Goal: Task Accomplishment & Management: Use online tool/utility

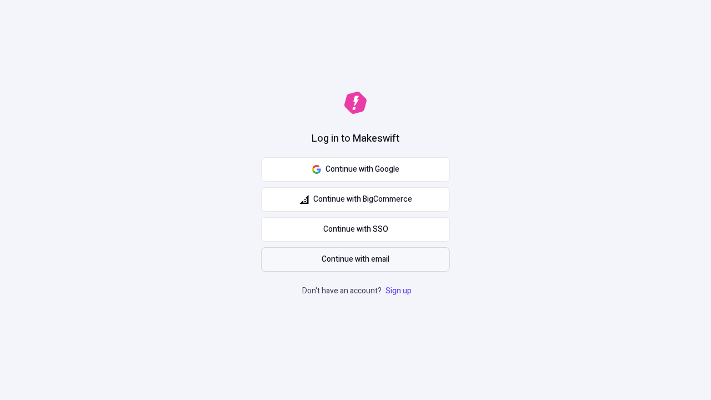
click at [356, 259] on span "Continue with email" at bounding box center [356, 259] width 68 height 12
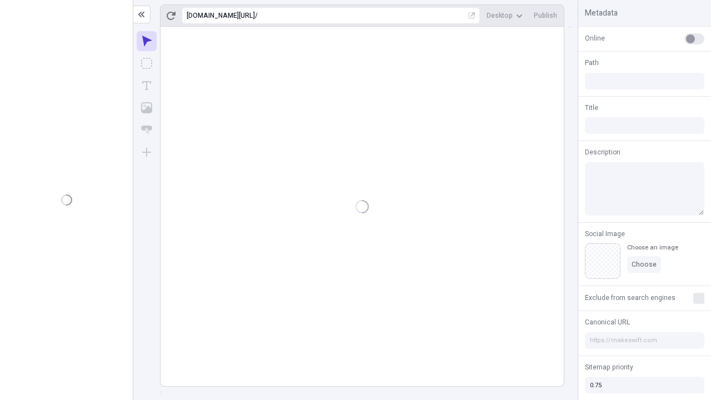
type input "/deep-link-acidus"
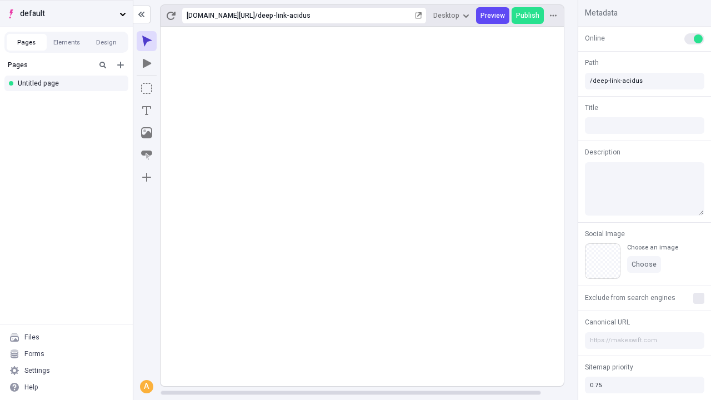
click at [66, 13] on span "default" at bounding box center [67, 14] width 95 height 12
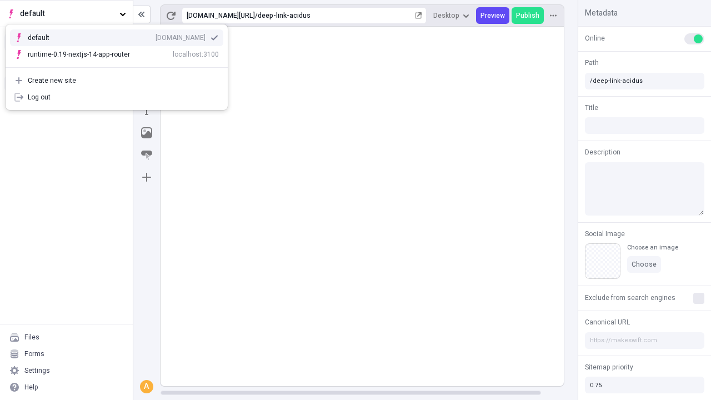
click at [117, 81] on div "Create new site" at bounding box center [123, 80] width 191 height 9
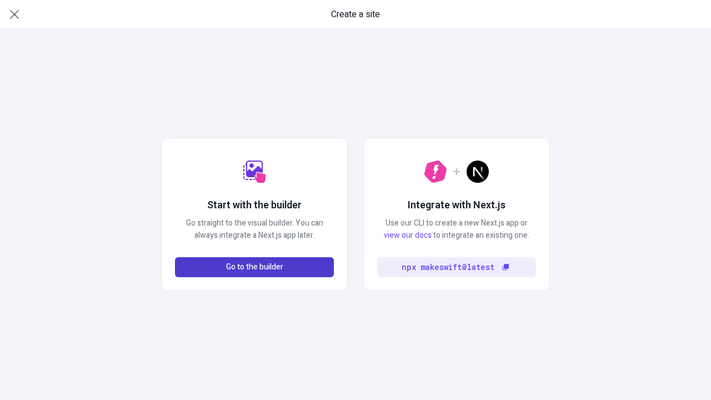
click at [254, 267] on span "Go to the builder" at bounding box center [254, 267] width 57 height 12
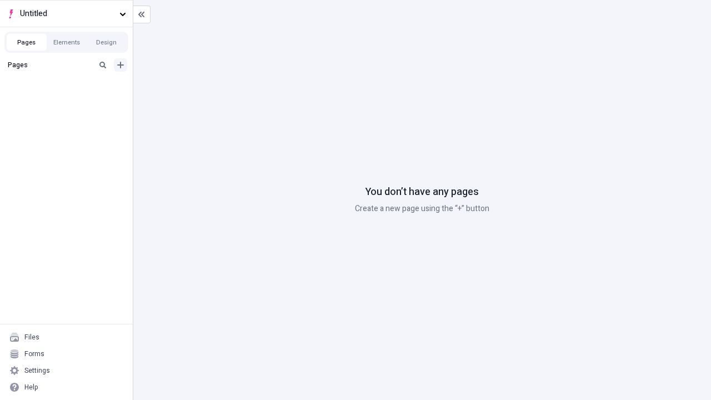
click at [121, 65] on icon "Add new" at bounding box center [120, 65] width 7 height 7
click at [69, 101] on div "Blank page" at bounding box center [69, 101] width 107 height 17
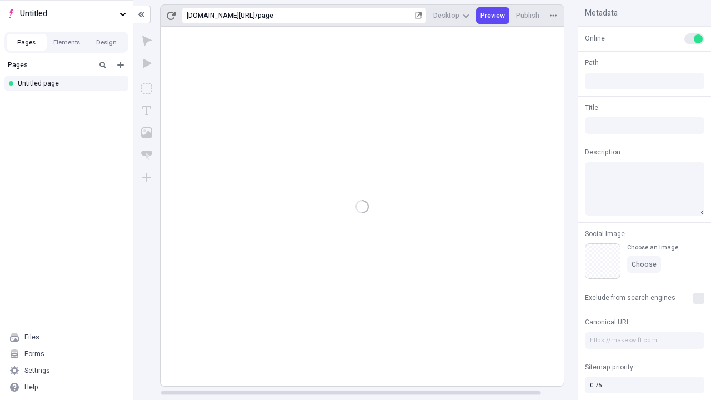
type input "/page"
click at [147, 88] on icon "Box" at bounding box center [146, 88] width 11 height 11
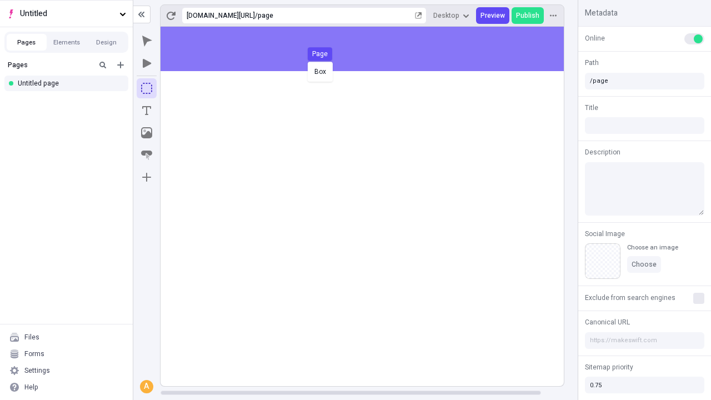
click at [373, 49] on div "Box Page" at bounding box center [355, 200] width 711 height 400
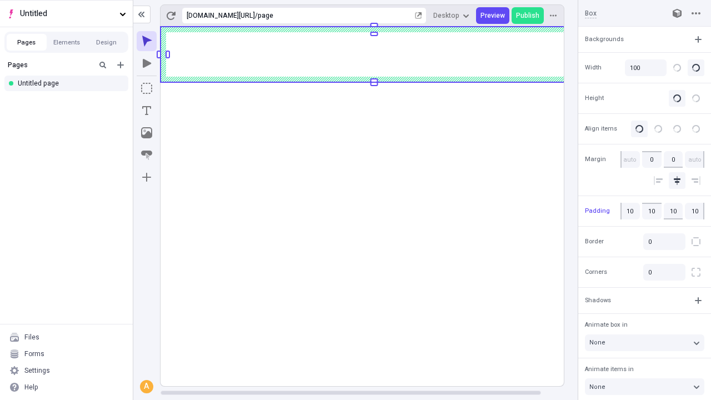
click at [147, 133] on icon "Image" at bounding box center [146, 132] width 11 height 11
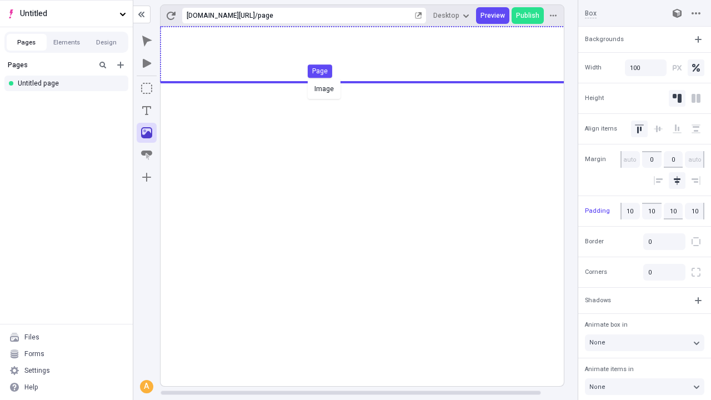
click at [373, 54] on div "Image Page" at bounding box center [355, 200] width 711 height 400
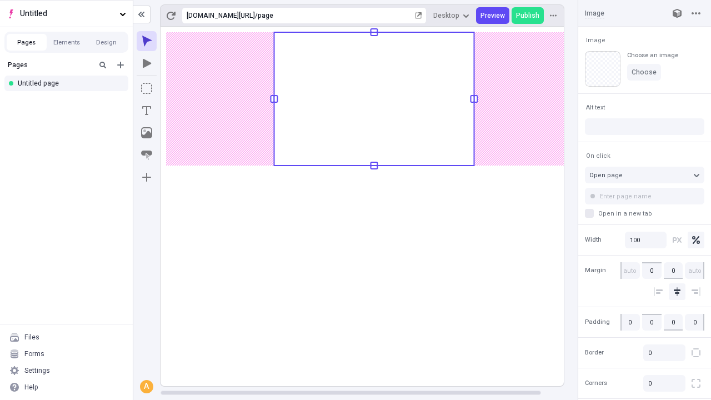
click at [147, 111] on icon "Text" at bounding box center [146, 110] width 9 height 9
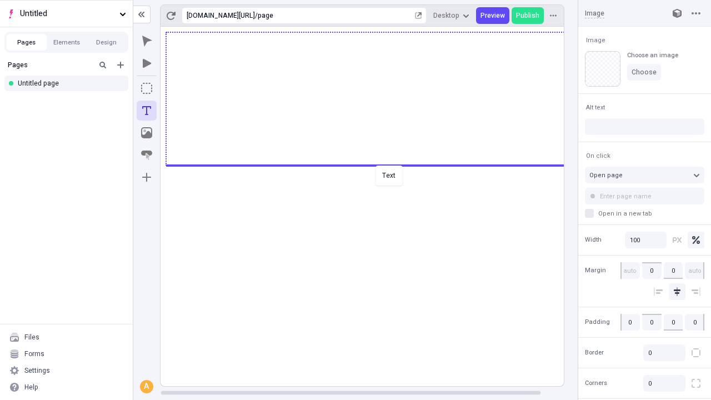
click at [373, 164] on div "Text" at bounding box center [355, 200] width 711 height 400
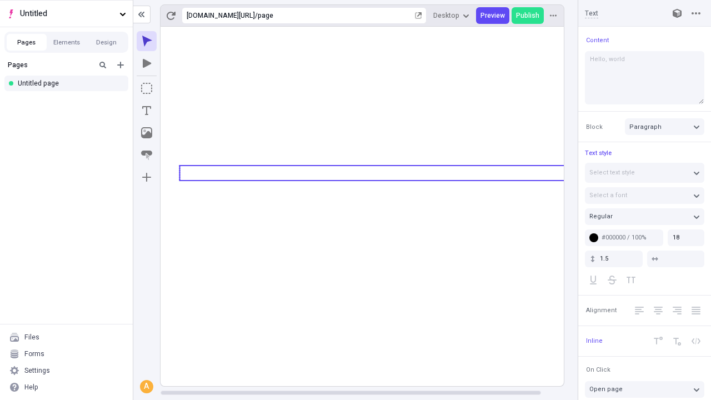
type textarea "Hello, world!"
click at [147, 133] on icon "Image" at bounding box center [146, 132] width 11 height 11
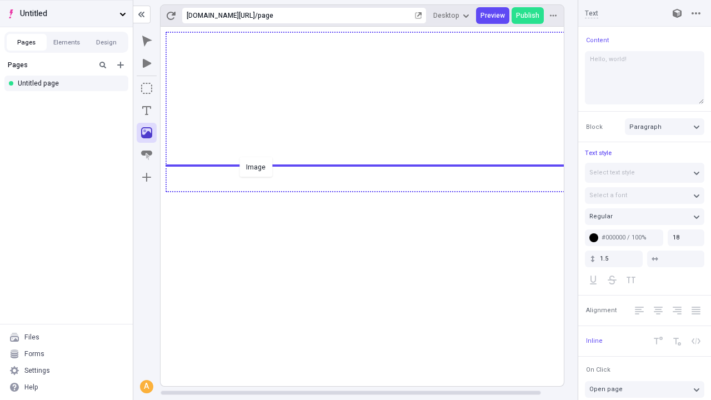
click at [373, 191] on div "Image" at bounding box center [355, 200] width 711 height 400
